Goal: Answer question/provide support: Share knowledge or assist other users

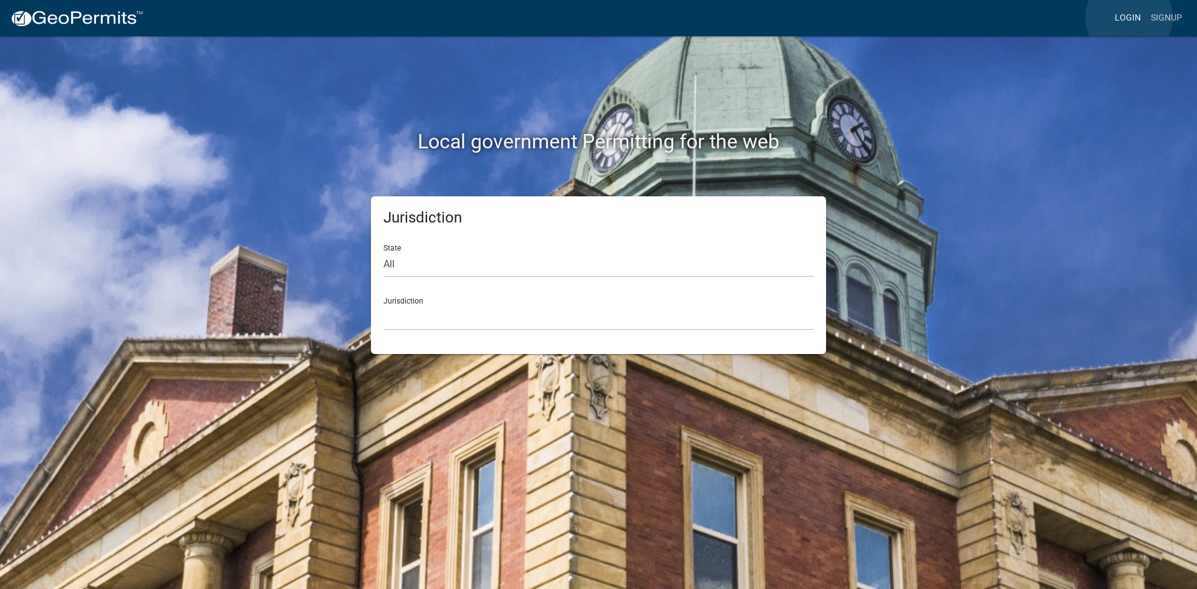
click at [1129, 17] on link "Login" at bounding box center [1128, 18] width 36 height 24
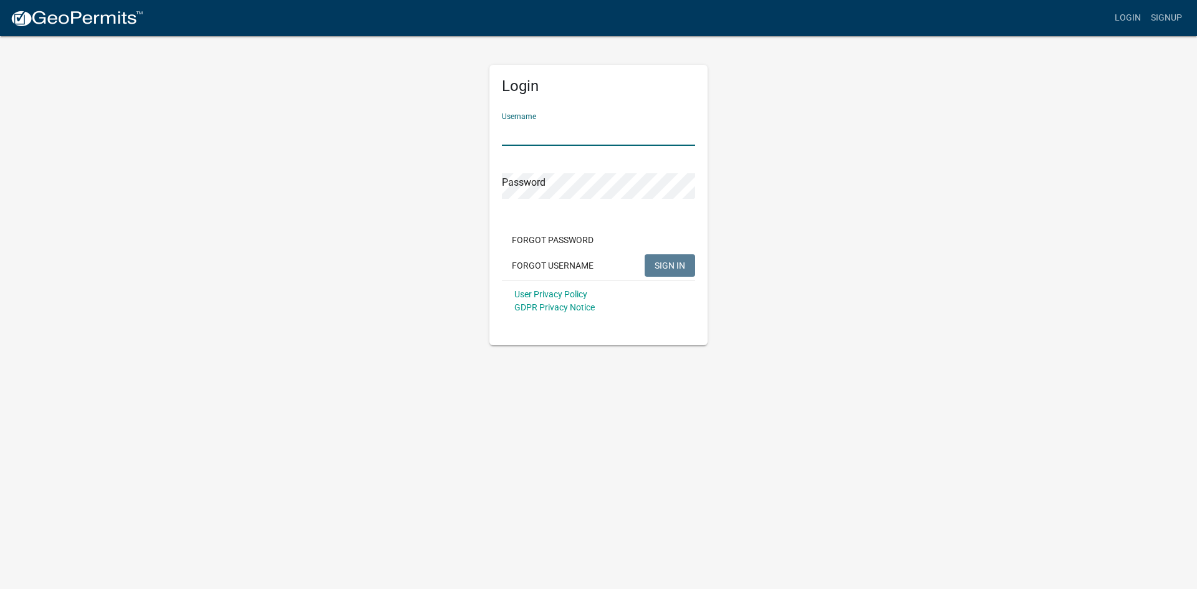
click at [577, 129] on input "Username" at bounding box center [598, 133] width 193 height 26
type input "KSKgeopermits"
click at [645, 254] on button "SIGN IN" at bounding box center [670, 265] width 50 height 22
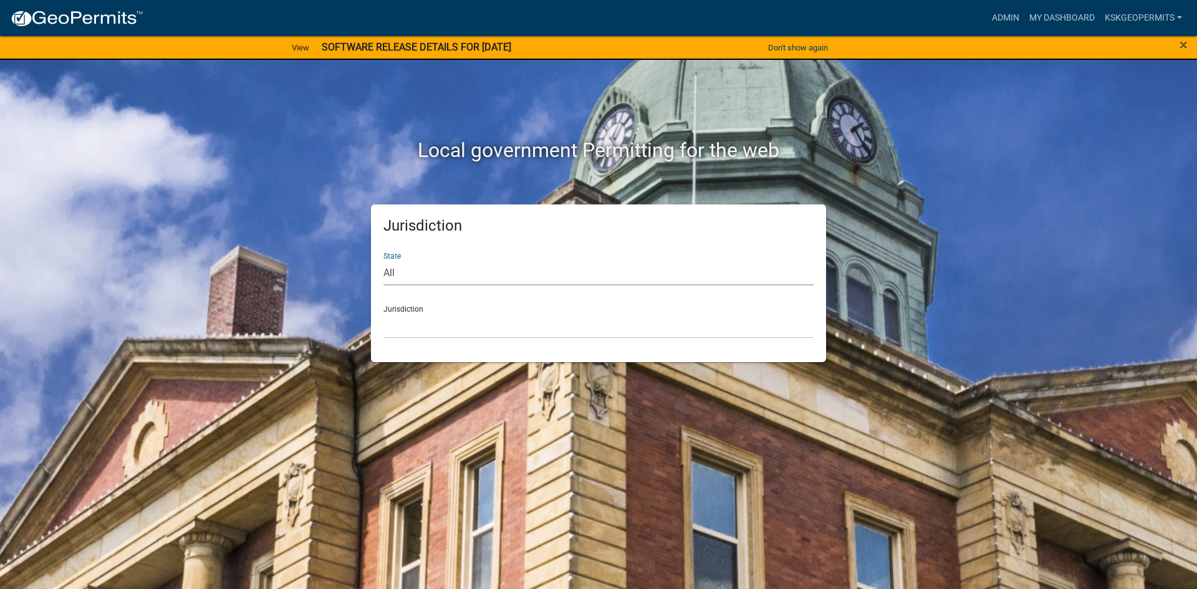
click at [398, 269] on select "All [US_STATE] [US_STATE] [US_STATE] [US_STATE] [US_STATE] [US_STATE] [US_STATE…" at bounding box center [598, 273] width 430 height 26
select select "[US_STATE]"
click at [383, 260] on select "All [US_STATE] [US_STATE] [US_STATE] [US_STATE] [US_STATE] [US_STATE] [US_STATE…" at bounding box center [598, 273] width 430 height 26
click at [406, 326] on select "City of [GEOGRAPHIC_DATA], [US_STATE] City of [GEOGRAPHIC_DATA], [US_STATE] Cit…" at bounding box center [598, 326] width 430 height 26
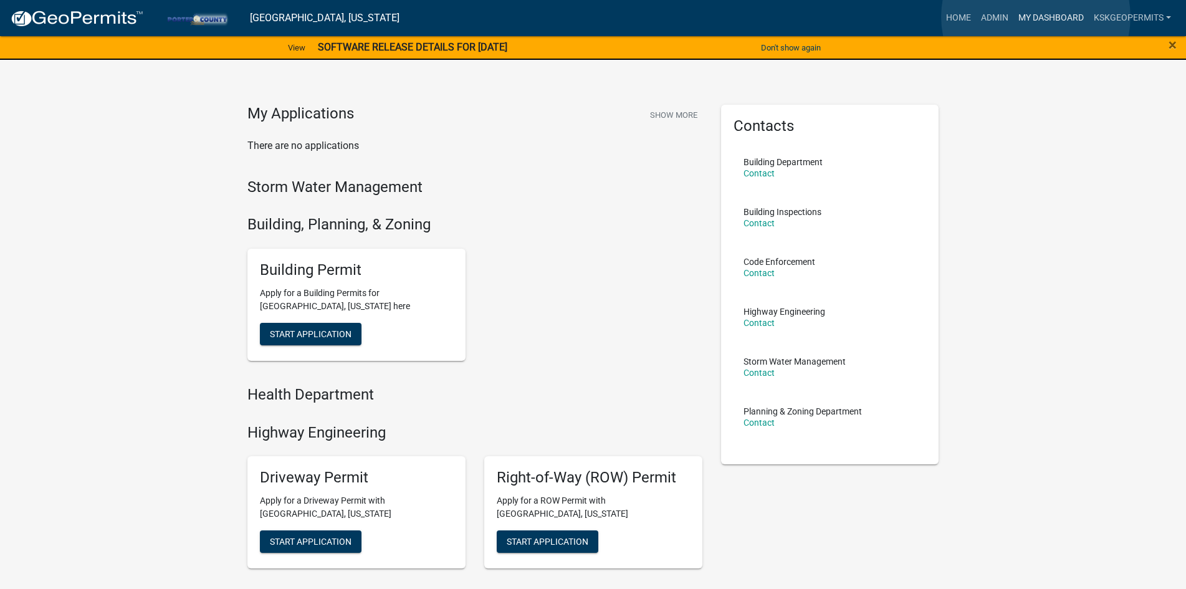
click at [1036, 17] on link "My Dashboard" at bounding box center [1051, 18] width 75 height 24
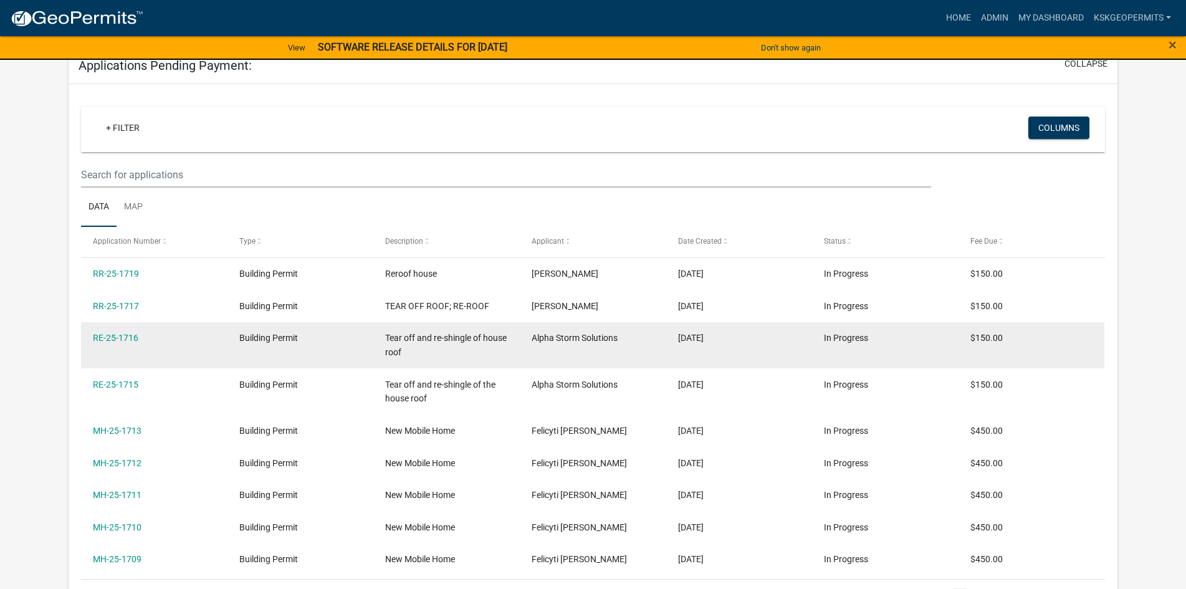
scroll to position [249, 0]
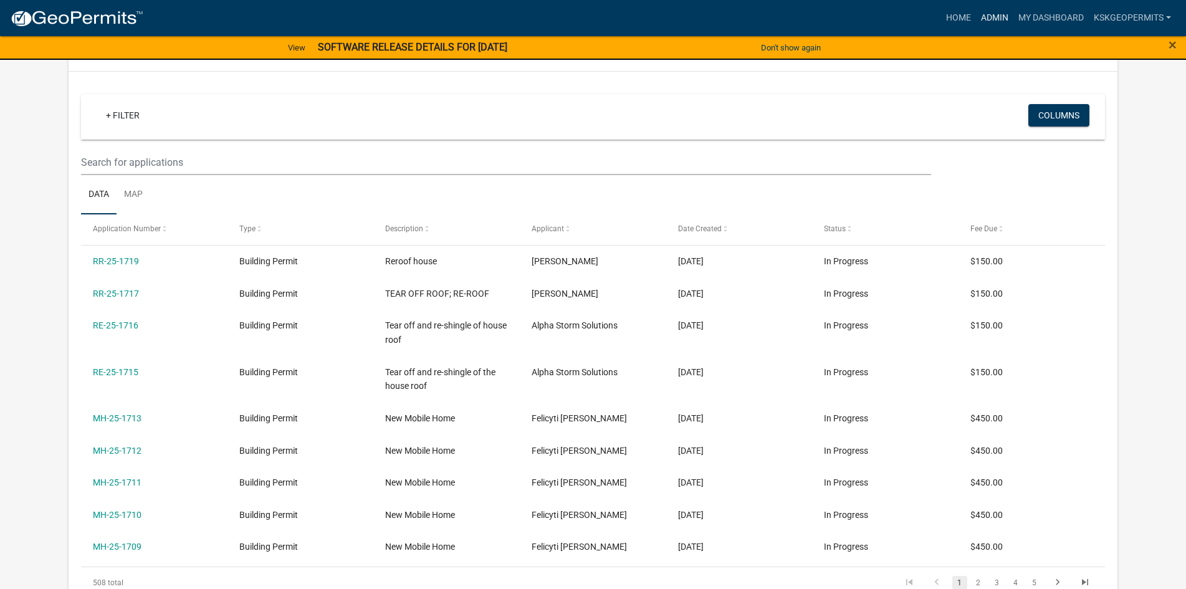
click at [992, 16] on link "Admin" at bounding box center [994, 18] width 37 height 24
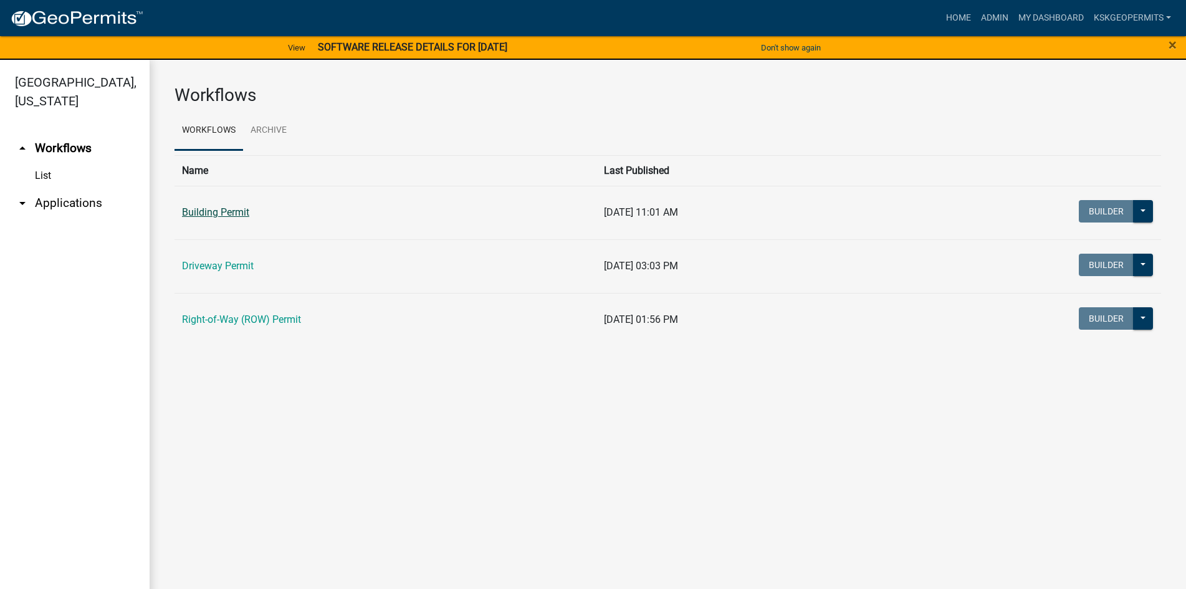
click at [218, 211] on link "Building Permit" at bounding box center [215, 212] width 67 height 12
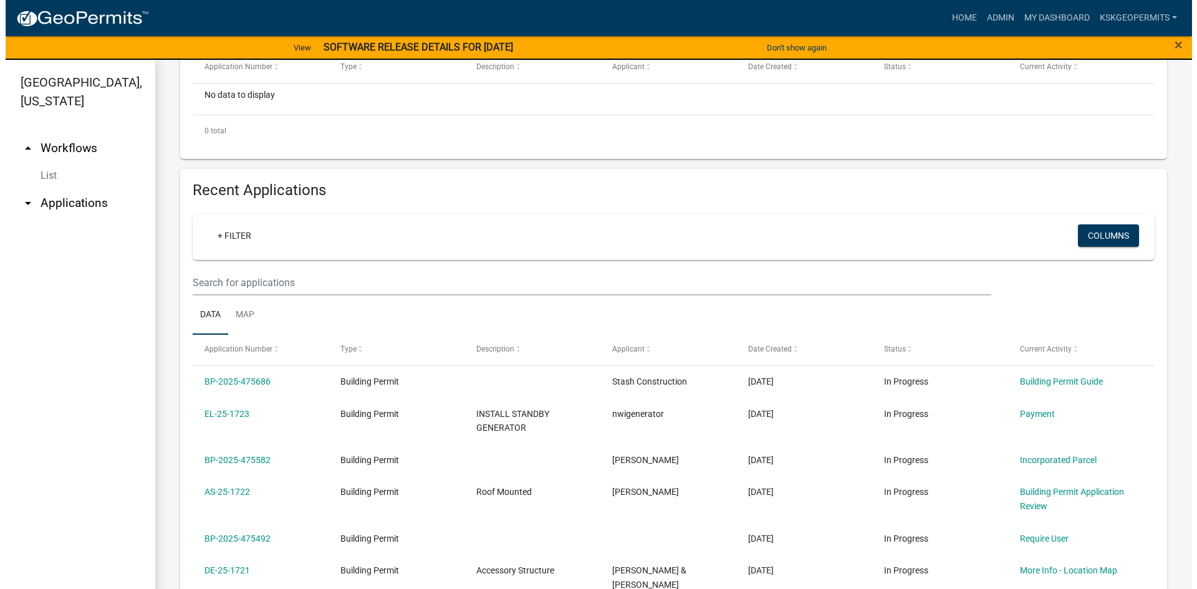
scroll to position [374, 0]
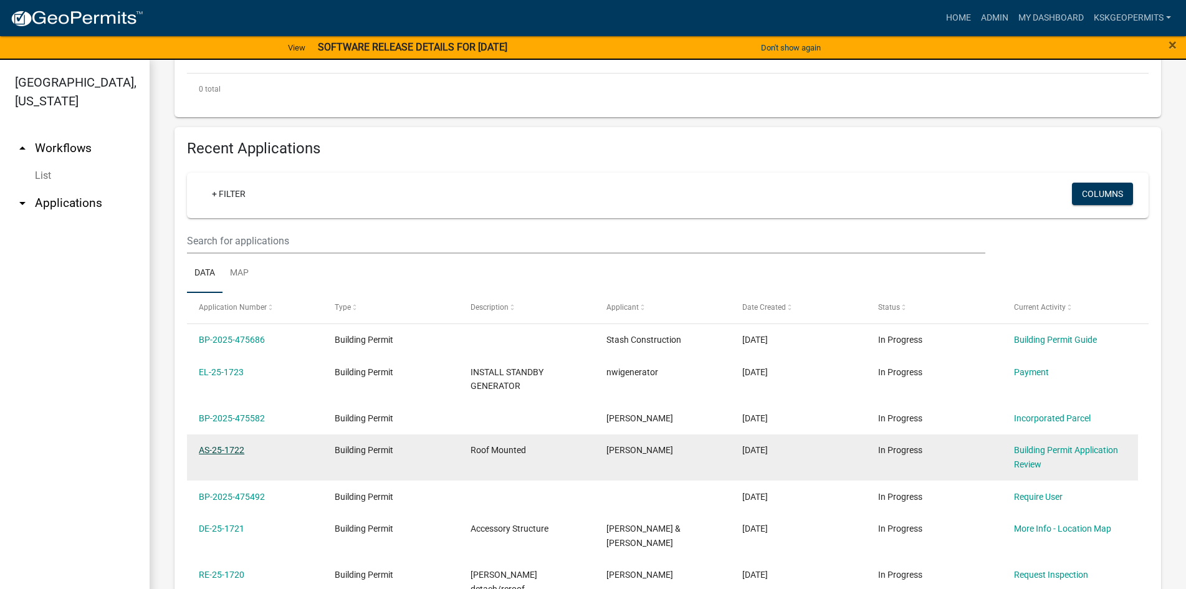
click at [217, 448] on link "AS-25-1722" at bounding box center [222, 450] width 46 height 10
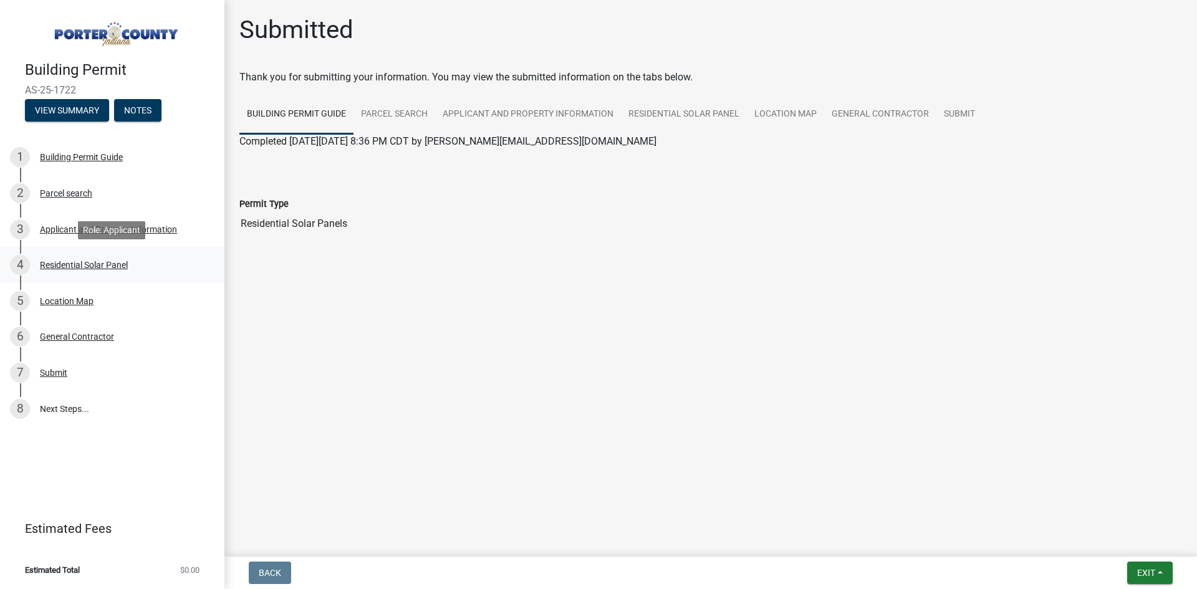
click at [82, 265] on div "Residential Solar Panel" at bounding box center [84, 265] width 88 height 9
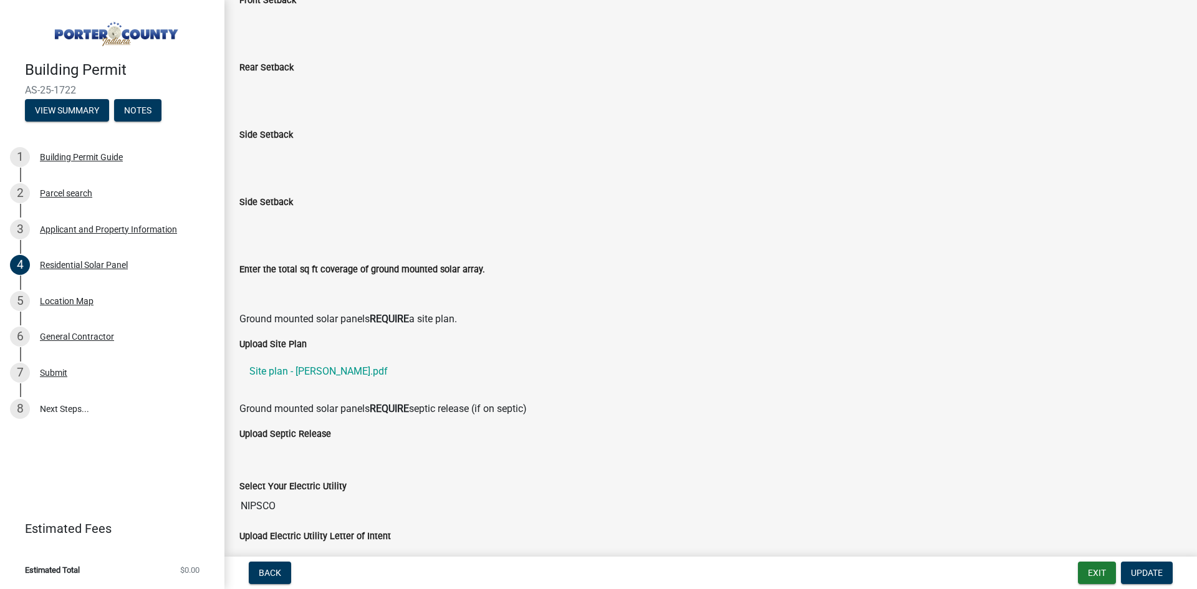
scroll to position [249, 0]
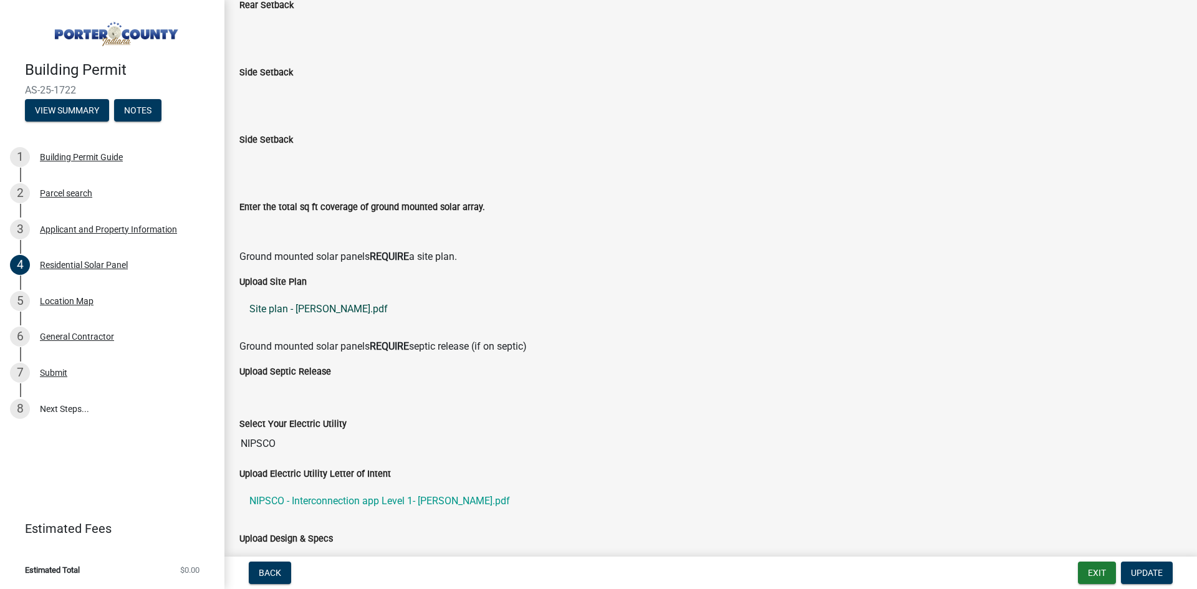
click at [307, 309] on link "Site plan - [PERSON_NAME].pdf" at bounding box center [710, 309] width 942 height 30
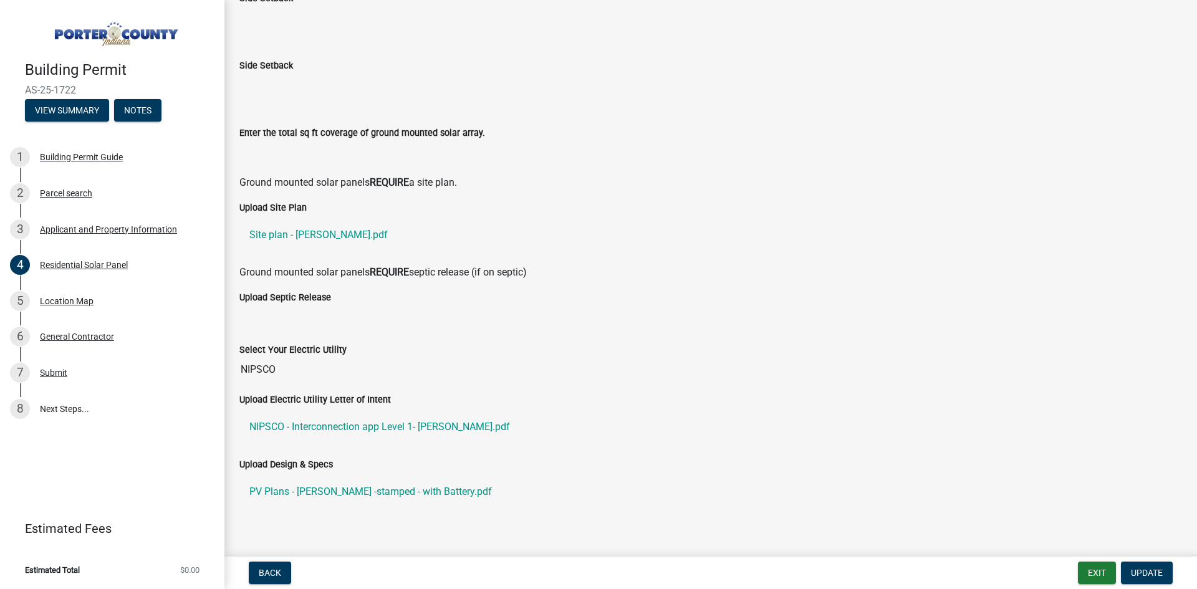
scroll to position [342, 0]
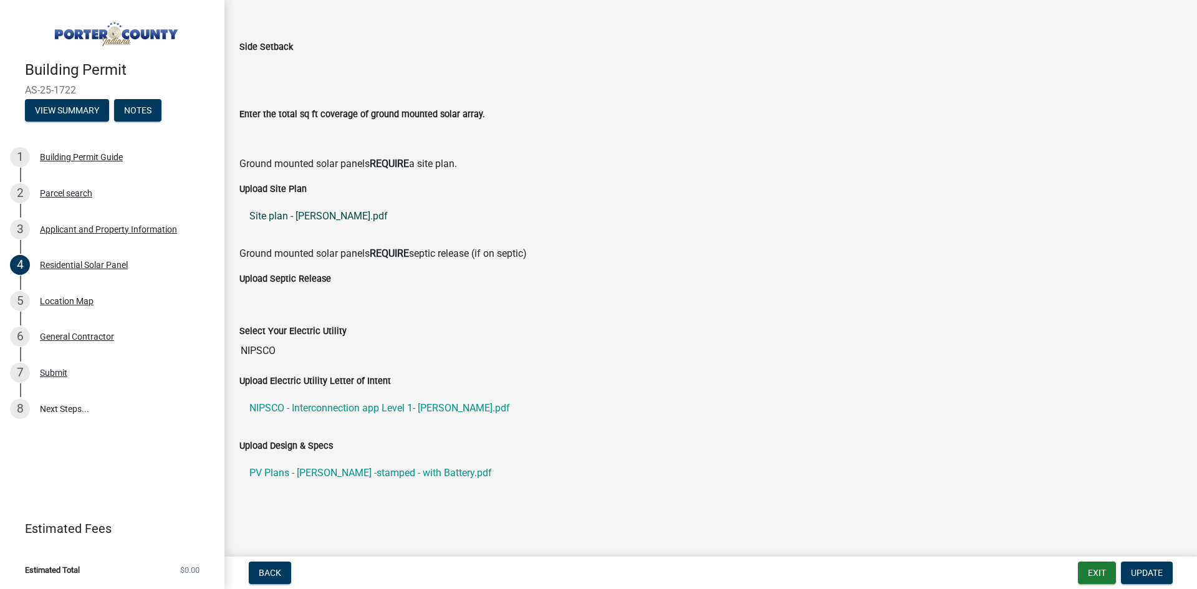
click at [302, 216] on link "Site plan - [PERSON_NAME].pdf" at bounding box center [710, 216] width 942 height 30
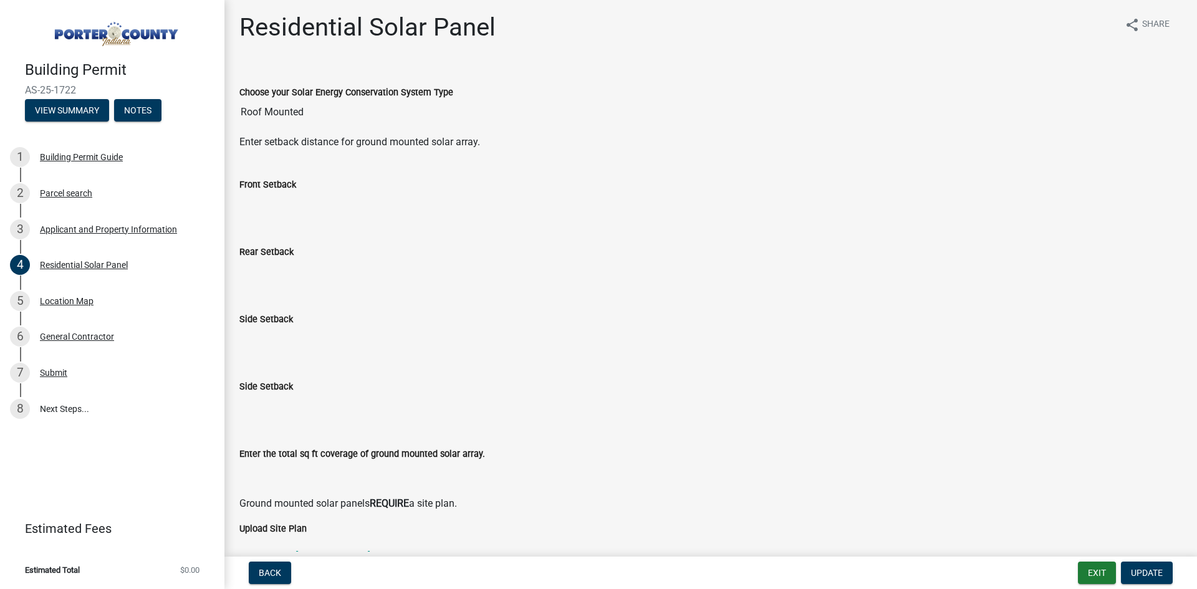
scroll to position [0, 0]
click at [86, 228] on div "Applicant and Property Information" at bounding box center [108, 229] width 137 height 9
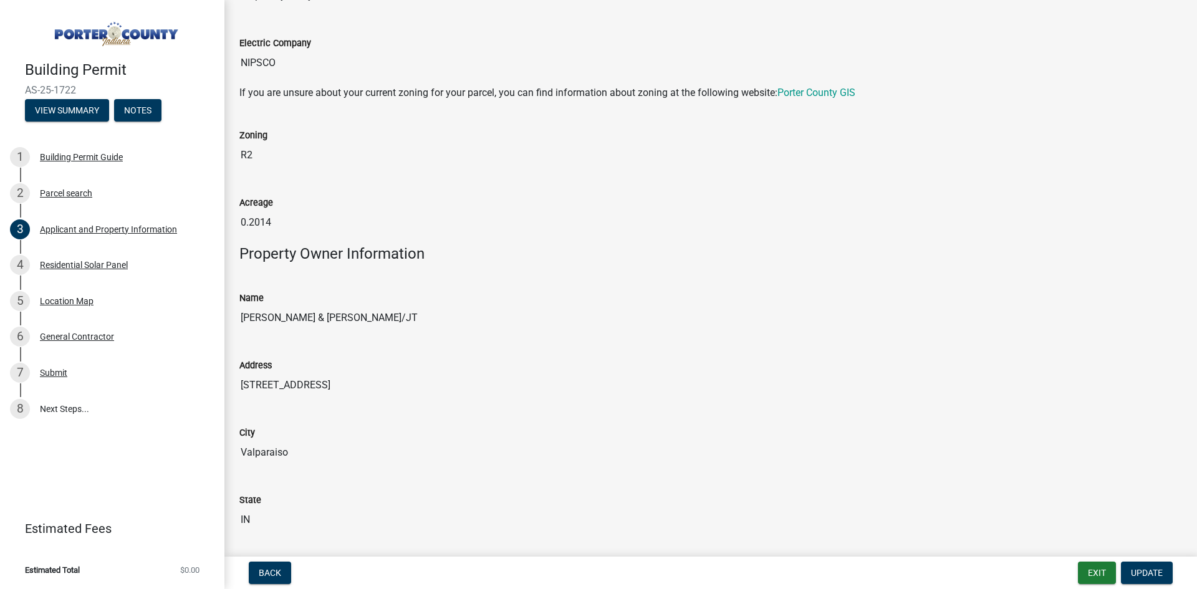
scroll to position [892, 0]
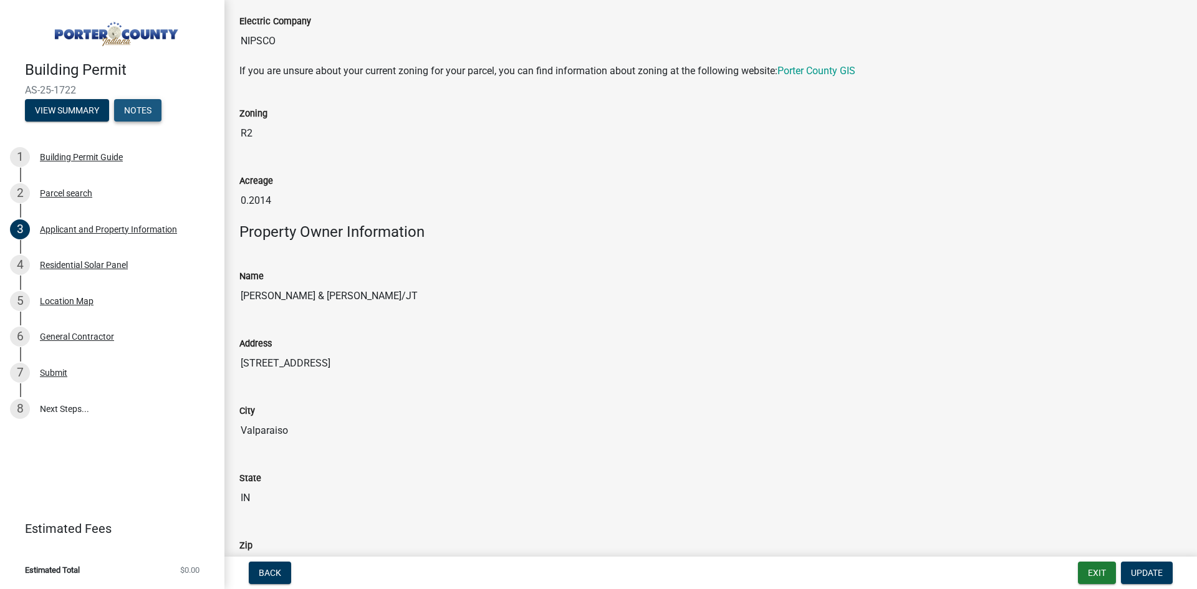
click at [136, 107] on button "Notes" at bounding box center [137, 110] width 47 height 22
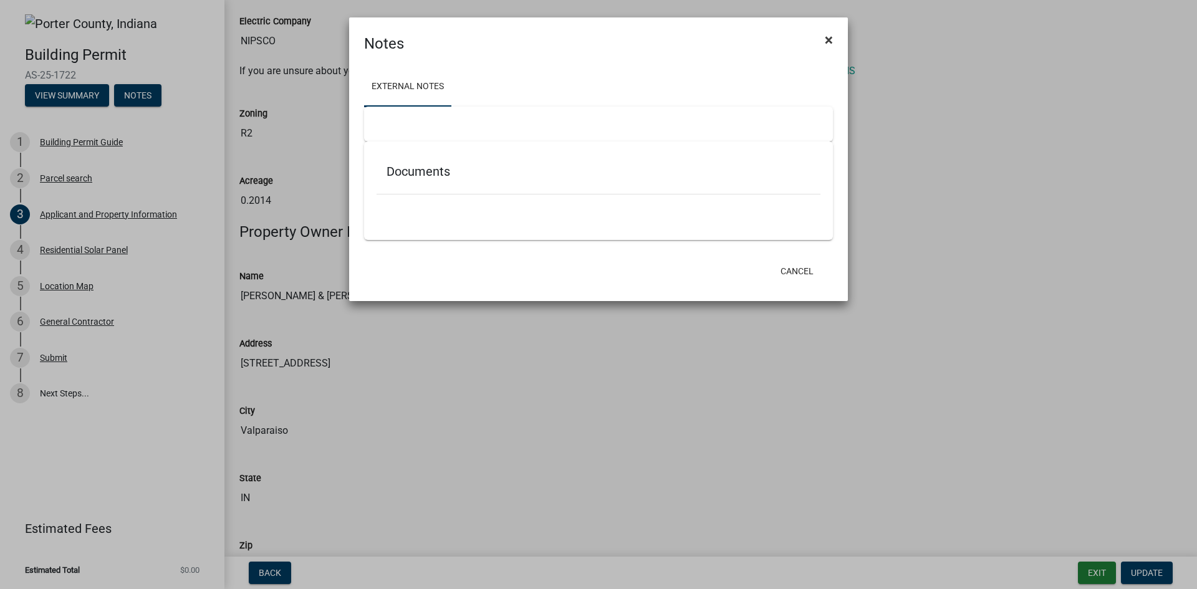
click at [830, 41] on span "×" at bounding box center [829, 39] width 8 height 17
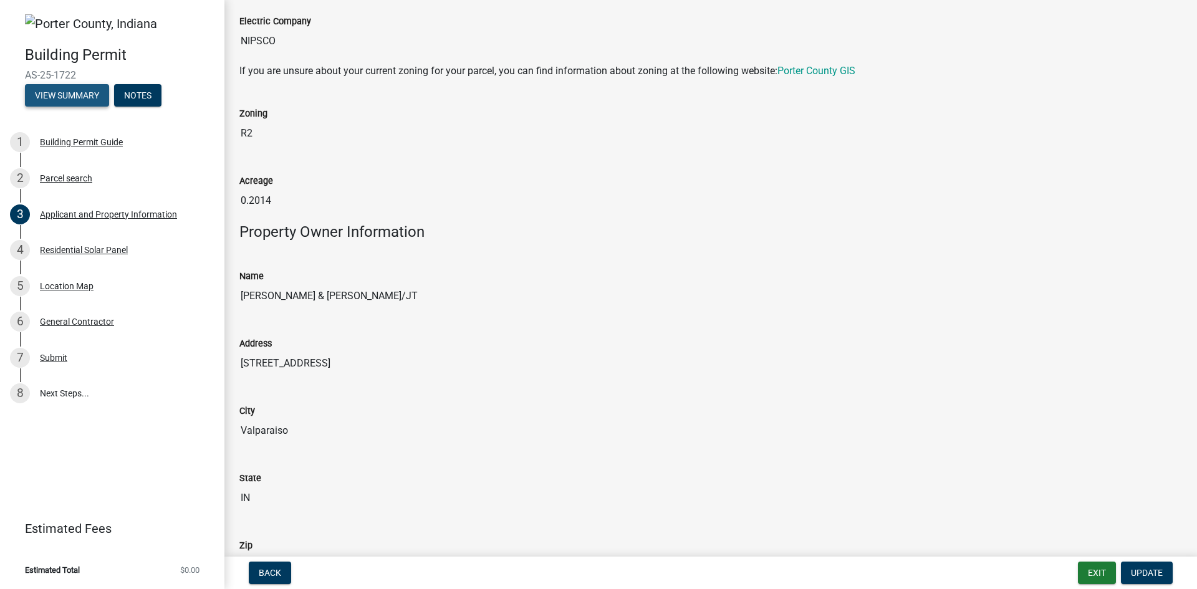
click at [83, 92] on button "View Summary" at bounding box center [67, 95] width 84 height 22
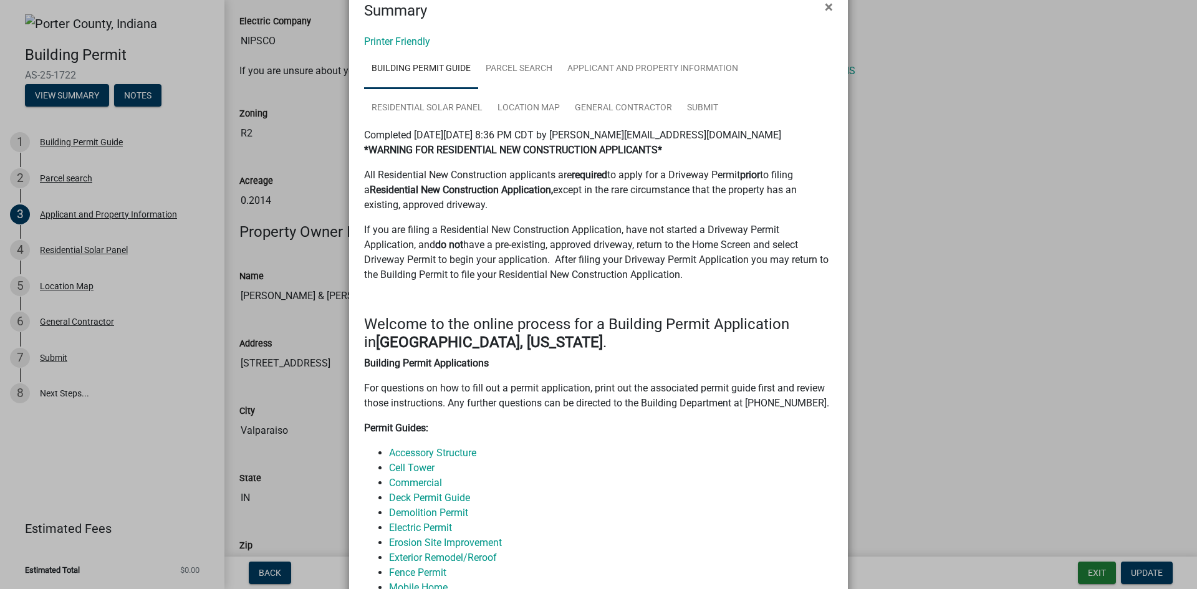
scroll to position [0, 0]
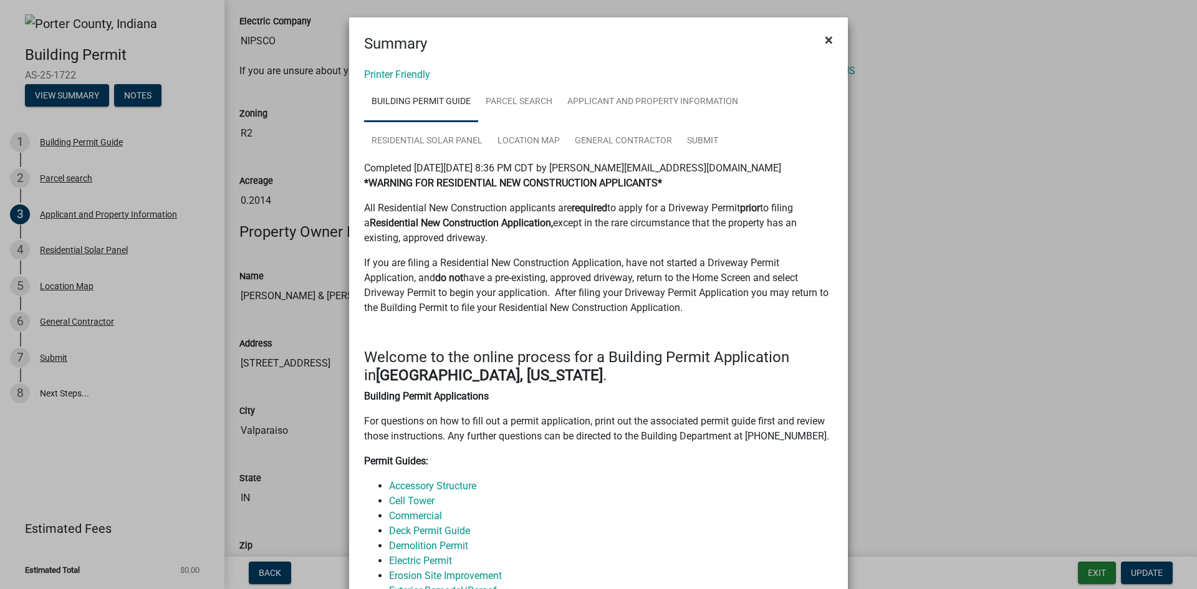
click at [825, 41] on span "×" at bounding box center [829, 39] width 8 height 17
